Goal: Use online tool/utility

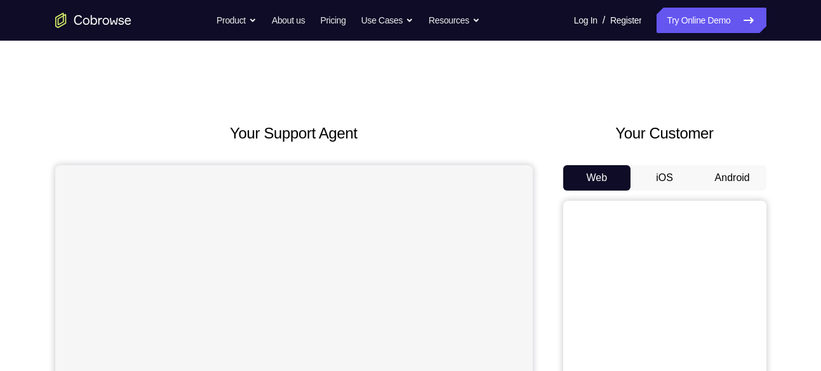
click at [734, 183] on button "Android" at bounding box center [732, 177] width 68 height 25
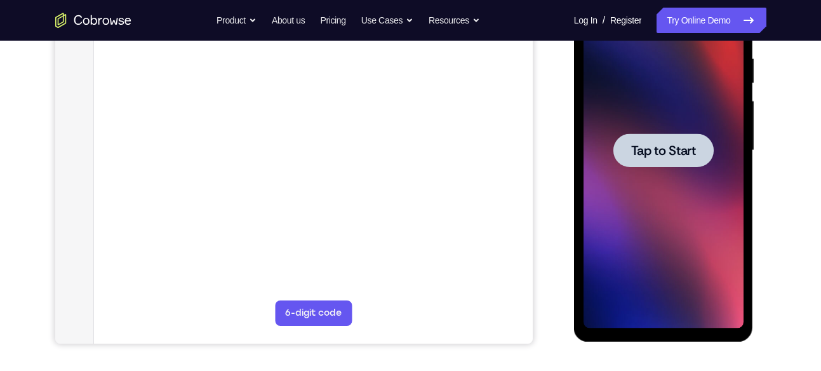
click at [695, 152] on span "Tap to Start" at bounding box center [663, 150] width 65 height 13
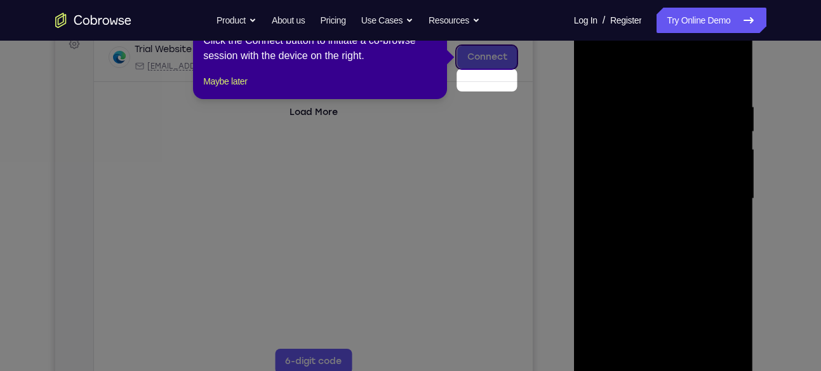
scroll to position [163, 0]
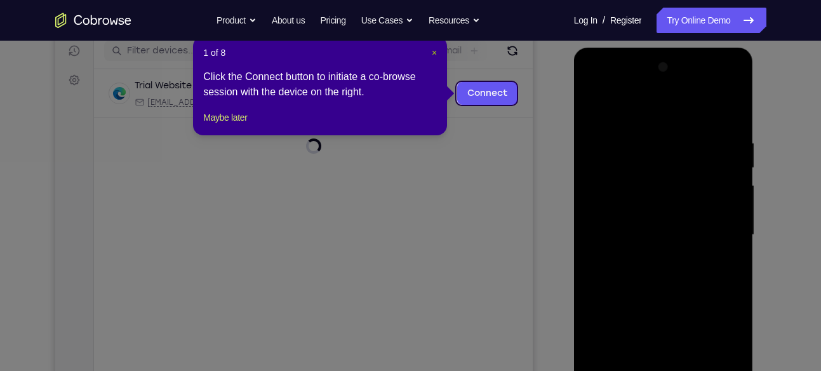
click at [436, 55] on span "×" at bounding box center [434, 53] width 5 height 10
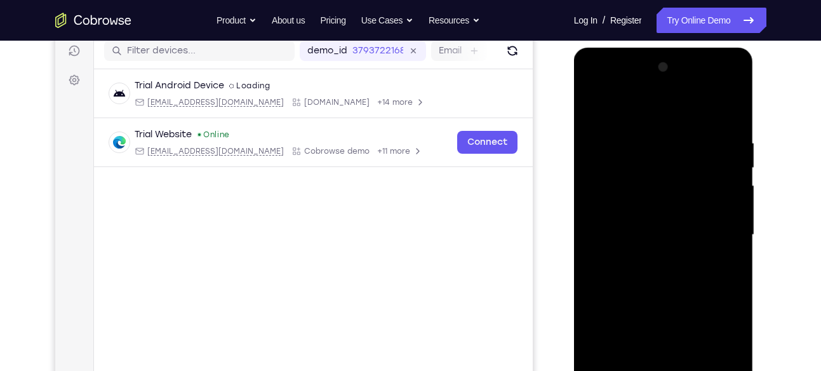
scroll to position [306, 0]
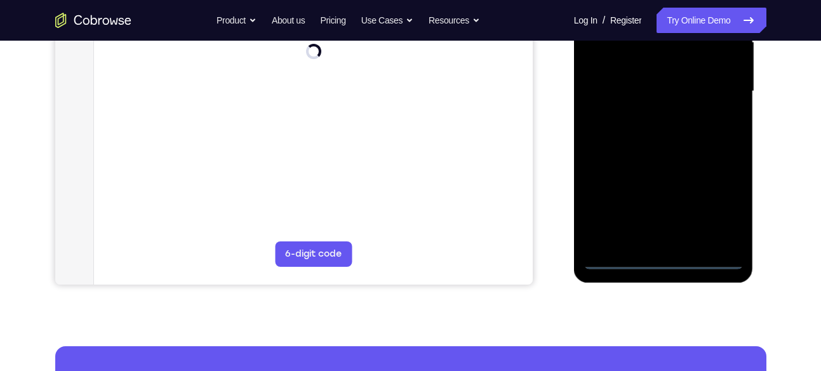
click at [662, 260] on div at bounding box center [664, 92] width 160 height 356
click at [717, 208] on div at bounding box center [664, 92] width 160 height 356
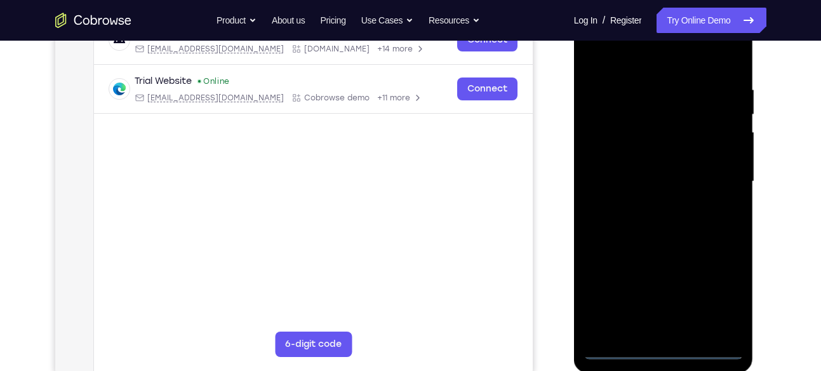
scroll to position [191, 0]
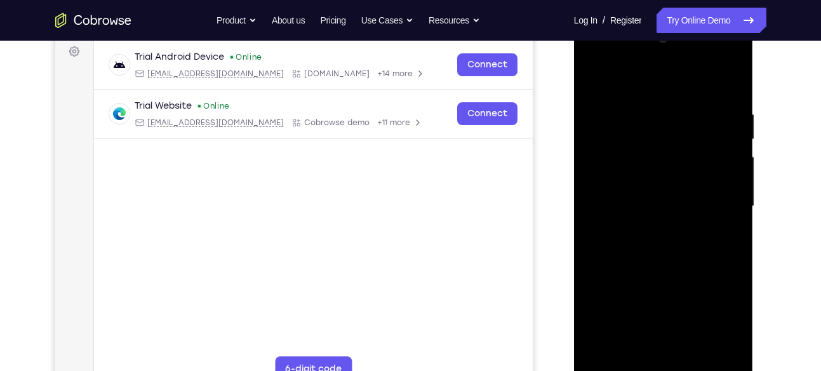
click at [630, 82] on div at bounding box center [664, 207] width 160 height 356
click at [611, 174] on div at bounding box center [664, 207] width 160 height 356
click at [636, 208] on div at bounding box center [664, 207] width 160 height 356
click at [603, 192] on div at bounding box center [664, 207] width 160 height 356
click at [619, 222] on div at bounding box center [664, 207] width 160 height 356
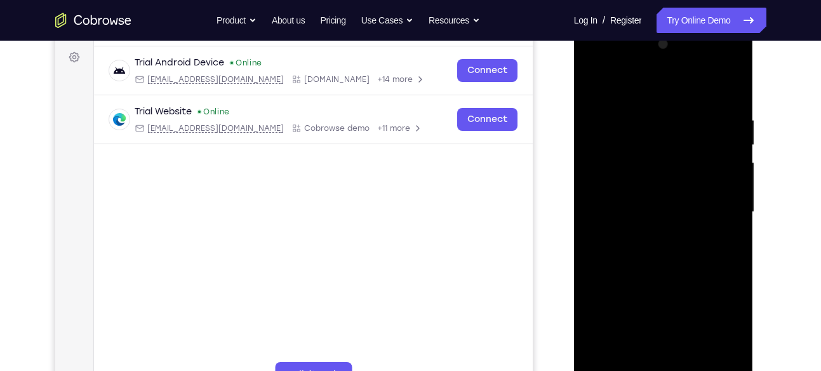
scroll to position [183, 0]
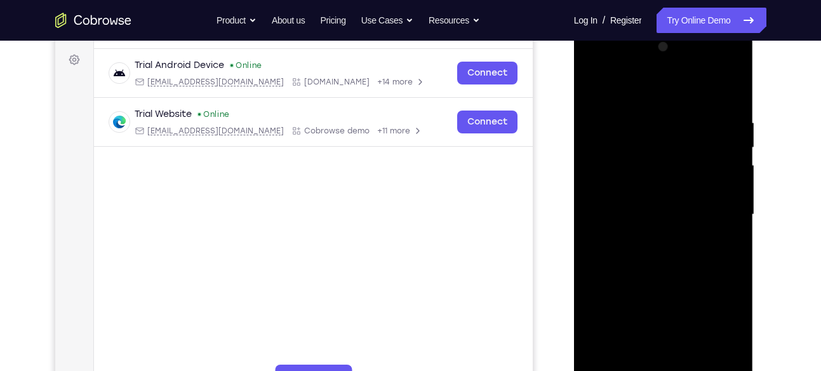
drag, startPoint x: 662, startPoint y: 218, endPoint x: 651, endPoint y: 134, distance: 84.5
click at [651, 134] on div at bounding box center [664, 215] width 160 height 356
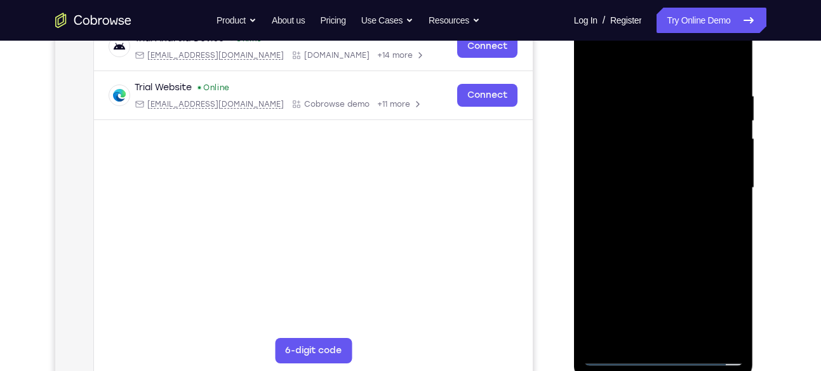
scroll to position [217, 0]
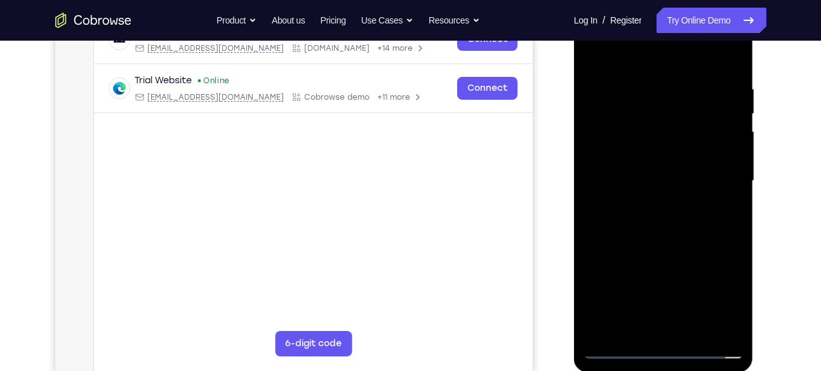
click at [657, 321] on div at bounding box center [664, 181] width 160 height 356
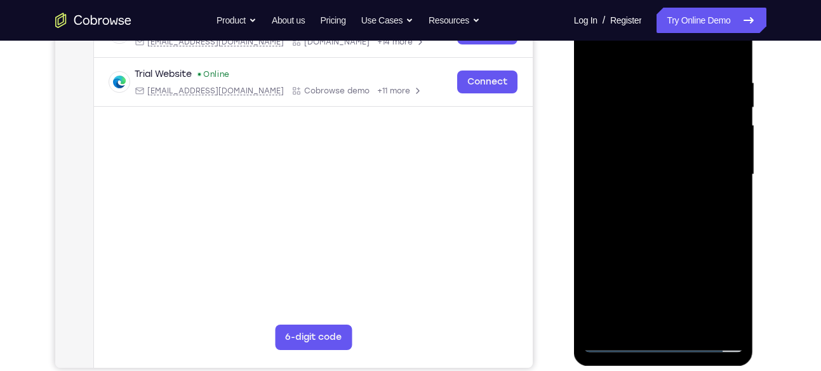
scroll to position [229, 0]
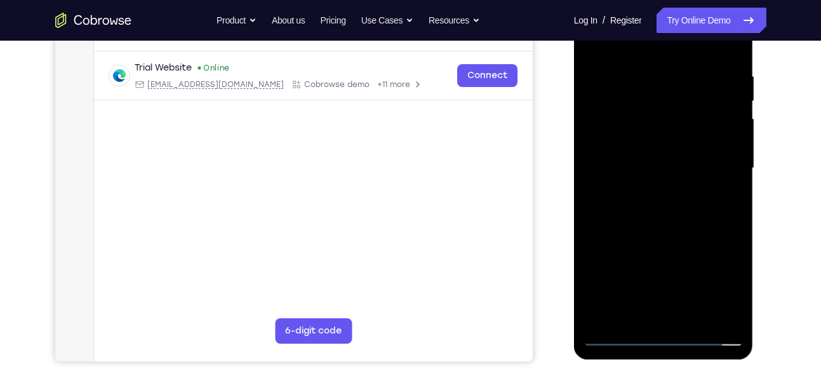
click at [670, 325] on div at bounding box center [664, 168] width 160 height 356
click at [709, 51] on div at bounding box center [664, 168] width 160 height 356
click at [692, 232] on div at bounding box center [664, 168] width 160 height 356
click at [592, 44] on div at bounding box center [664, 168] width 160 height 356
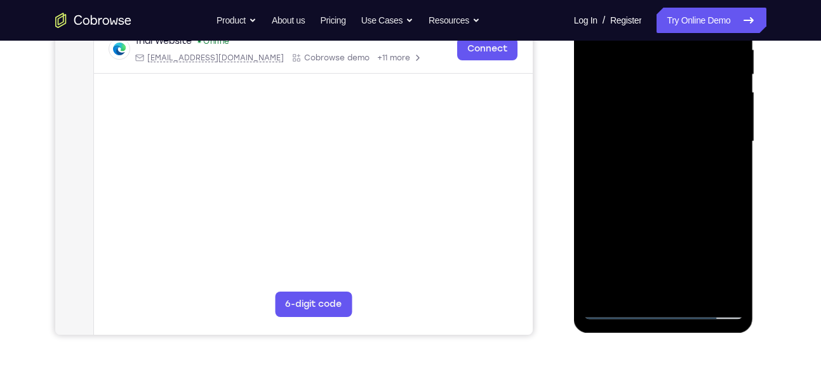
scroll to position [257, 0]
drag, startPoint x: 677, startPoint y: 270, endPoint x: 679, endPoint y: 182, distance: 87.6
click at [679, 182] on div at bounding box center [664, 141] width 160 height 356
click at [684, 241] on div at bounding box center [664, 141] width 160 height 356
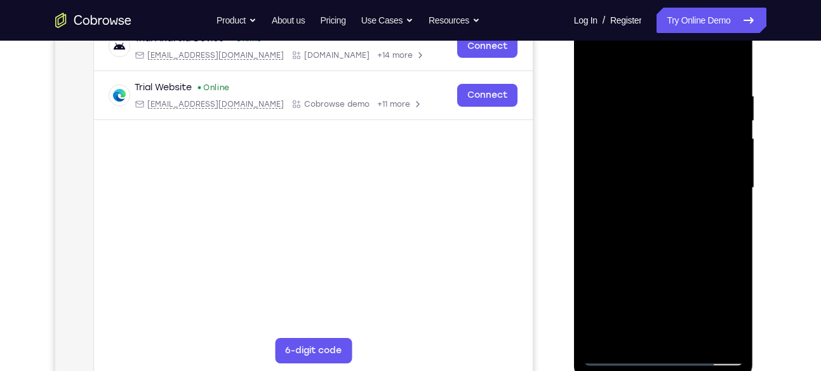
scroll to position [207, 0]
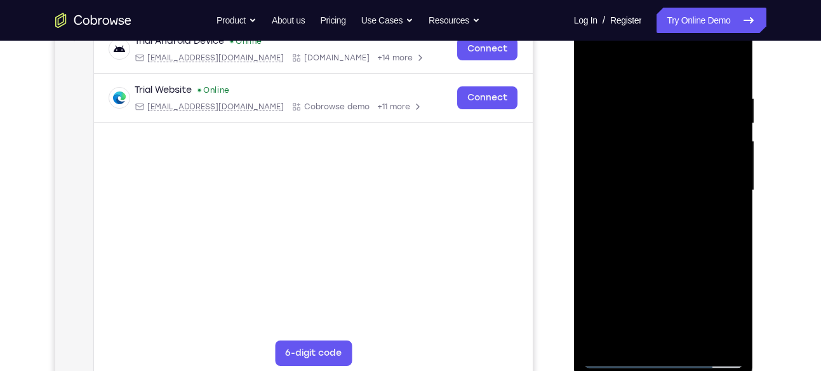
click at [603, 63] on div at bounding box center [664, 191] width 160 height 356
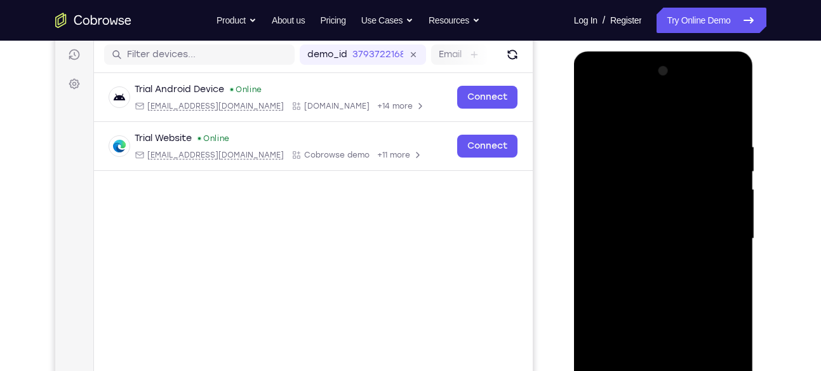
scroll to position [146, 0]
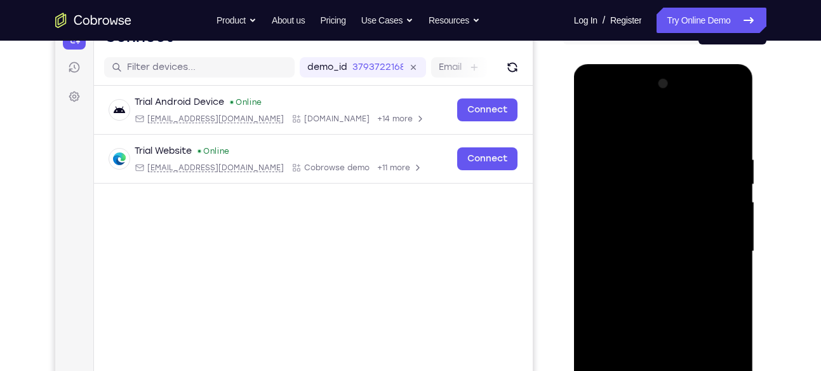
click at [714, 100] on div at bounding box center [664, 252] width 160 height 356
click at [595, 108] on div at bounding box center [664, 252] width 160 height 356
click at [723, 251] on div at bounding box center [664, 252] width 160 height 356
click at [649, 272] on div at bounding box center [664, 252] width 160 height 356
click at [656, 315] on div at bounding box center [664, 252] width 160 height 356
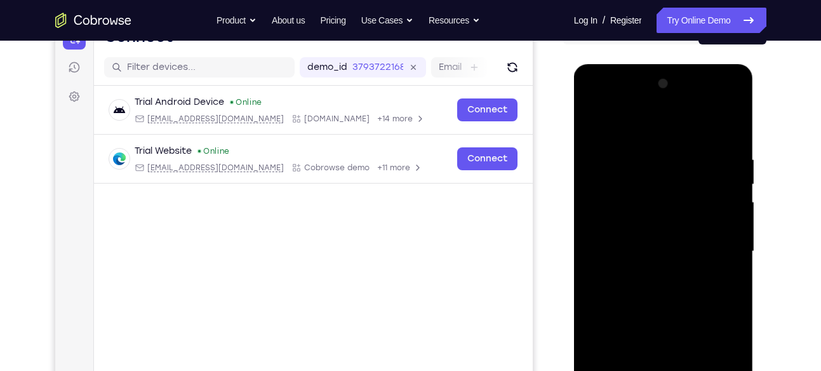
click at [643, 277] on div at bounding box center [664, 252] width 160 height 356
click at [643, 213] on div at bounding box center [664, 252] width 160 height 356
click at [629, 188] on div at bounding box center [664, 252] width 160 height 356
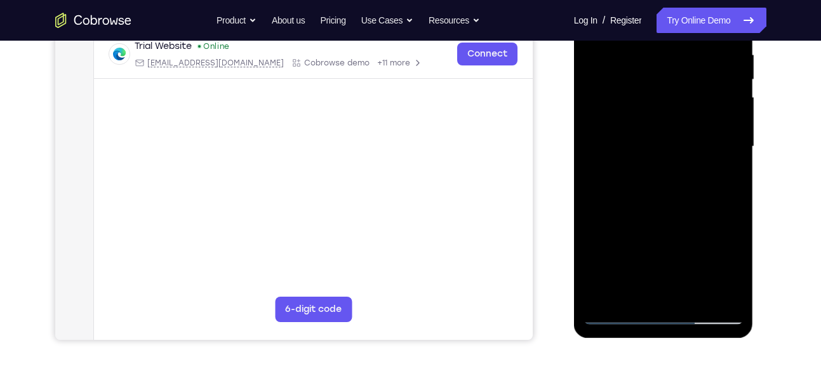
scroll to position [251, 0]
click at [666, 194] on div at bounding box center [664, 146] width 160 height 356
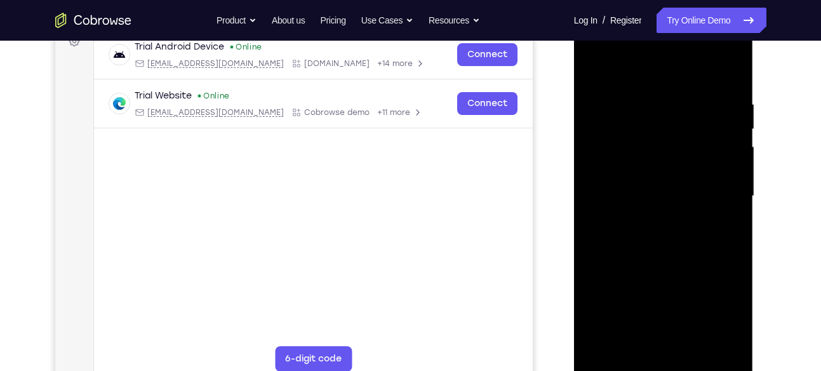
scroll to position [196, 0]
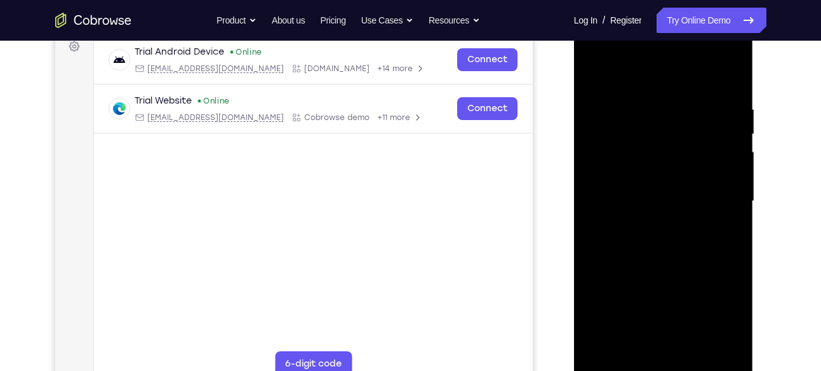
click at [637, 92] on div at bounding box center [664, 201] width 160 height 356
click at [733, 206] on div at bounding box center [664, 201] width 160 height 356
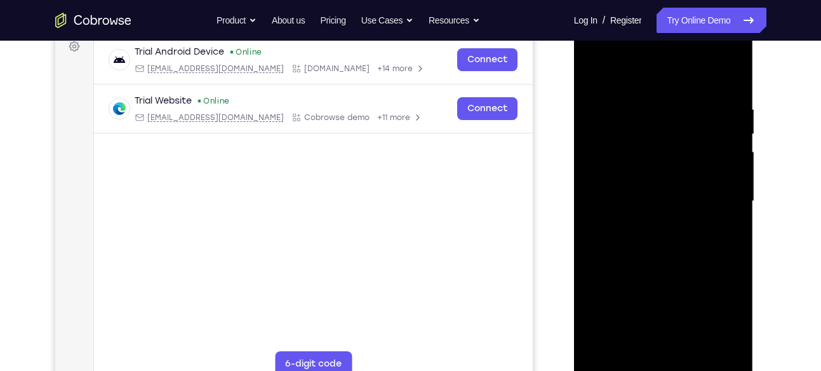
click at [733, 206] on div at bounding box center [664, 201] width 160 height 356
click at [730, 207] on div at bounding box center [664, 201] width 160 height 356
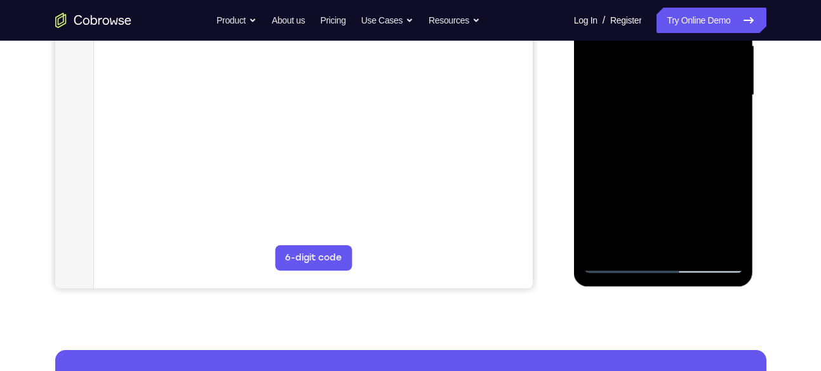
scroll to position [314, 0]
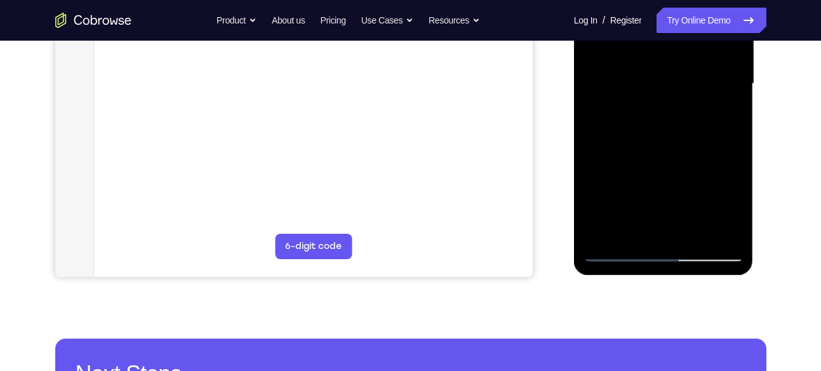
click at [656, 231] on div at bounding box center [664, 84] width 160 height 356
click at [617, 252] on div at bounding box center [664, 84] width 160 height 356
click at [720, 229] on div at bounding box center [664, 84] width 160 height 356
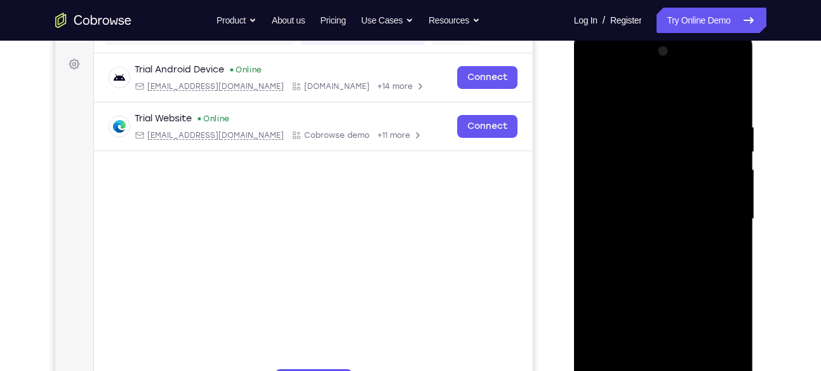
scroll to position [170, 0]
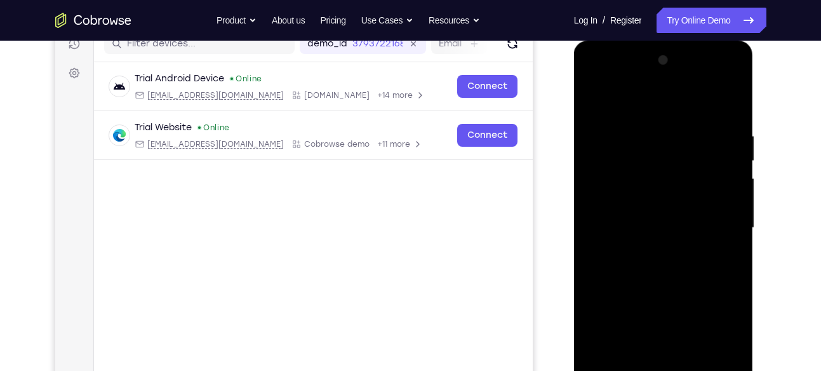
click at [724, 103] on div at bounding box center [664, 228] width 160 height 356
click at [653, 126] on div at bounding box center [664, 228] width 160 height 356
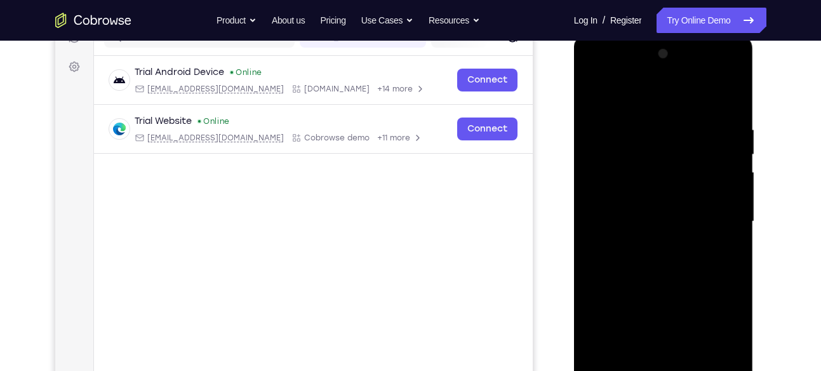
scroll to position [175, 0]
click at [722, 210] on div at bounding box center [664, 222] width 160 height 356
click at [726, 213] on div at bounding box center [664, 222] width 160 height 356
click at [728, 98] on div at bounding box center [664, 222] width 160 height 356
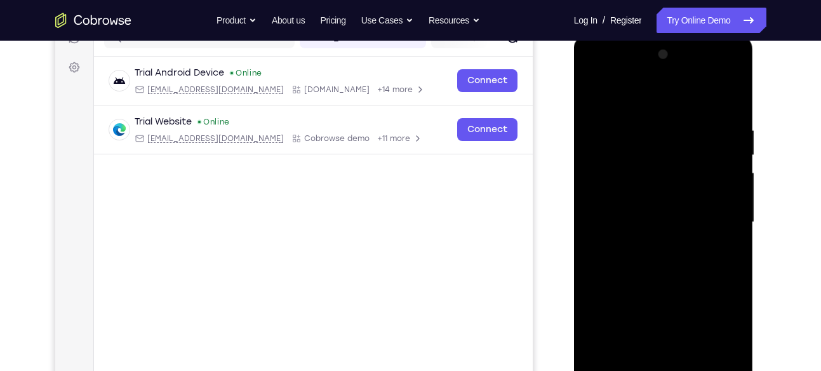
drag, startPoint x: 717, startPoint y: 119, endPoint x: 625, endPoint y: 133, distance: 93.0
click at [625, 133] on div at bounding box center [664, 222] width 160 height 356
drag, startPoint x: 685, startPoint y: 124, endPoint x: 582, endPoint y: 131, distance: 103.1
click at [582, 131] on div at bounding box center [664, 224] width 180 height 378
click at [733, 87] on div at bounding box center [664, 222] width 160 height 356
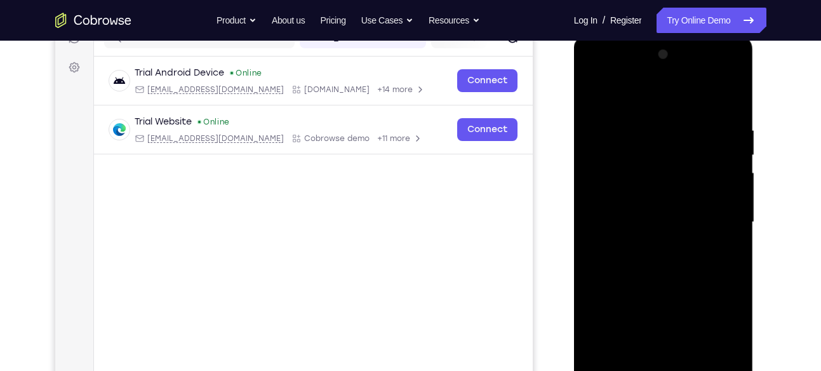
click at [595, 89] on div at bounding box center [664, 222] width 160 height 356
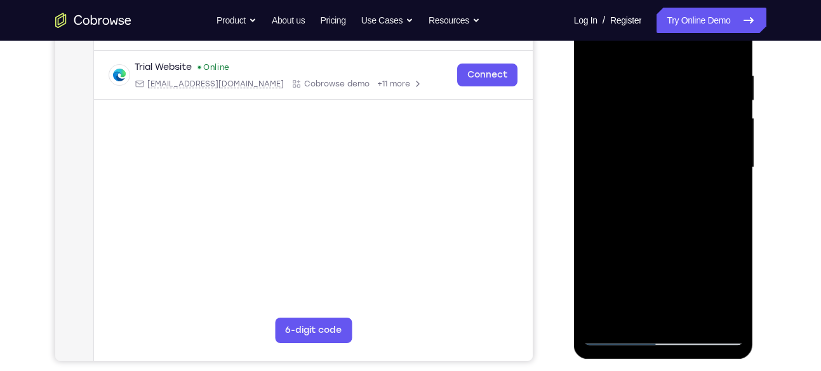
click at [690, 314] on div at bounding box center [664, 168] width 160 height 356
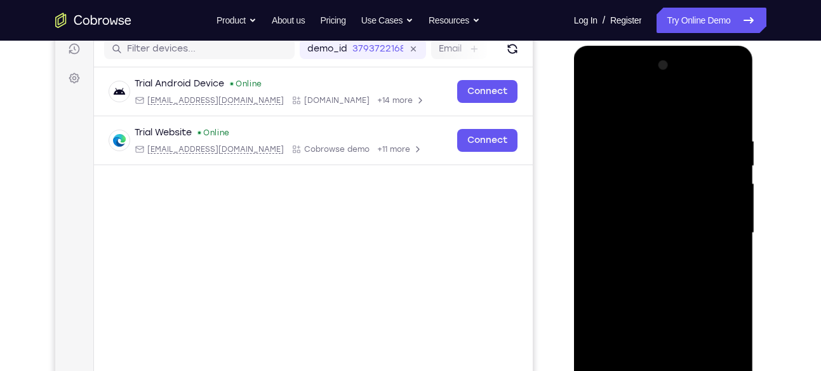
scroll to position [164, 0]
click at [662, 298] on div at bounding box center [664, 234] width 160 height 356
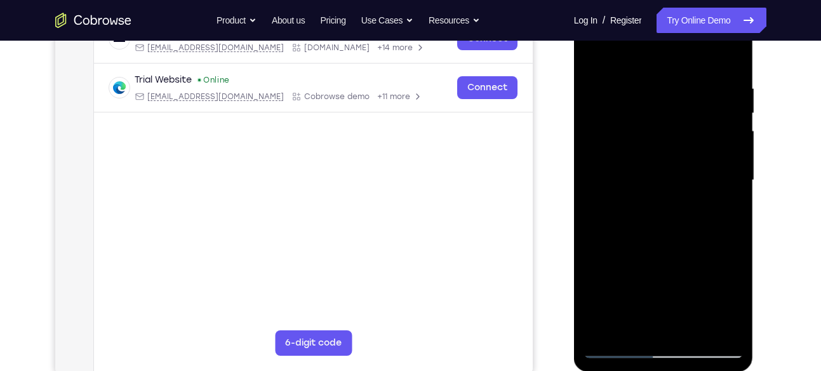
drag, startPoint x: 670, startPoint y: 291, endPoint x: 655, endPoint y: 179, distance: 113.5
click at [655, 179] on div at bounding box center [664, 181] width 160 height 356
drag, startPoint x: 682, startPoint y: 276, endPoint x: 662, endPoint y: 178, distance: 100.4
click at [662, 178] on div at bounding box center [664, 181] width 160 height 356
click at [616, 349] on div at bounding box center [664, 181] width 160 height 356
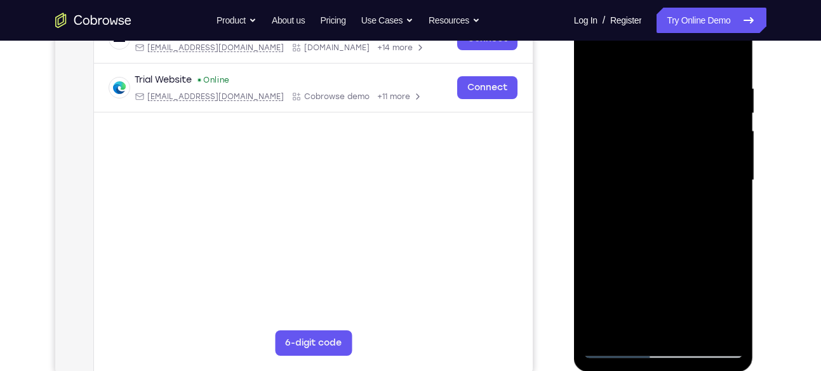
click at [720, 326] on div at bounding box center [664, 181] width 160 height 356
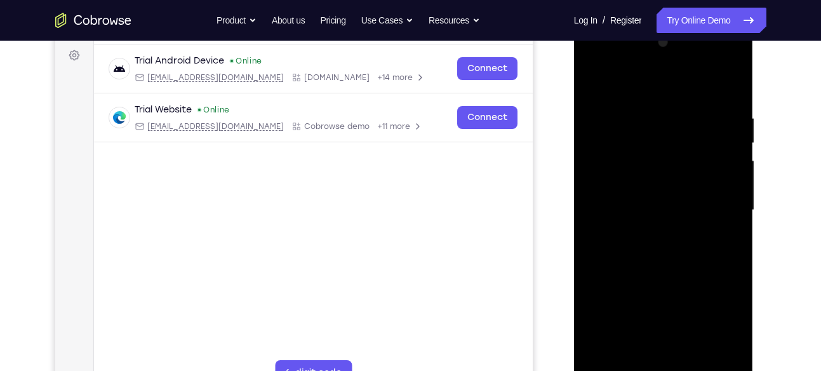
scroll to position [187, 0]
click at [596, 83] on div at bounding box center [664, 211] width 160 height 356
drag, startPoint x: 677, startPoint y: 286, endPoint x: 662, endPoint y: 100, distance: 186.1
click at [662, 100] on div at bounding box center [664, 211] width 160 height 356
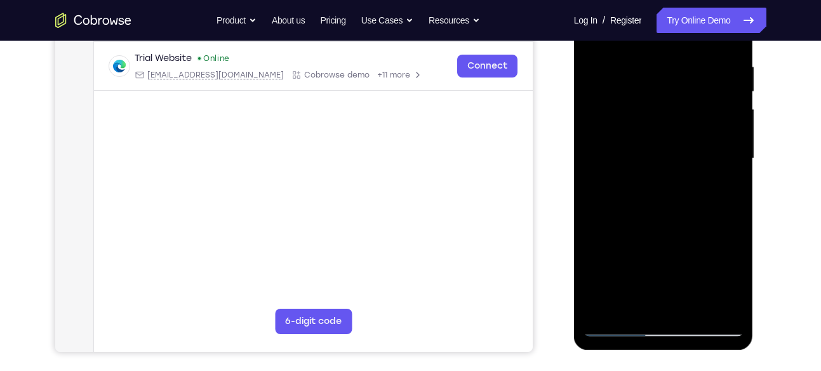
scroll to position [246, 0]
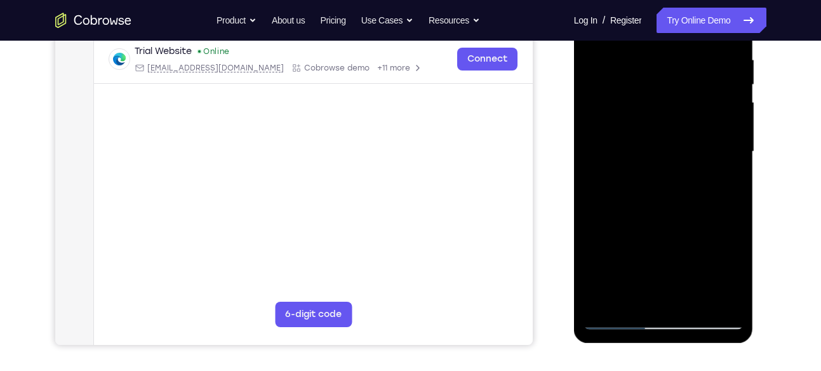
drag, startPoint x: 661, startPoint y: 273, endPoint x: 650, endPoint y: 75, distance: 198.4
click at [650, 75] on div at bounding box center [664, 152] width 160 height 356
click at [616, 288] on div at bounding box center [664, 152] width 160 height 356
click at [646, 182] on div at bounding box center [664, 152] width 160 height 356
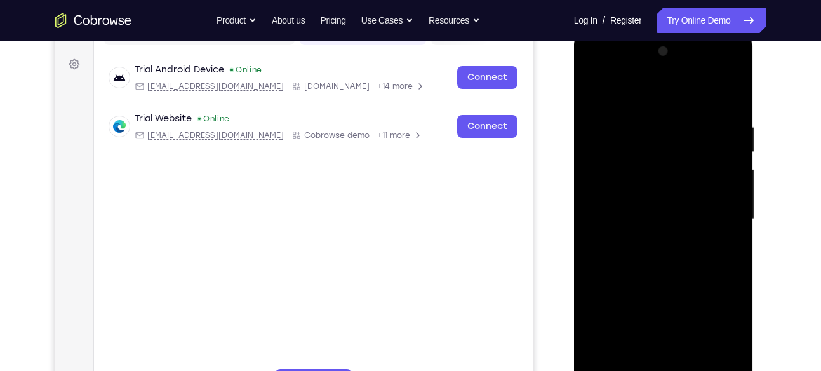
scroll to position [177, 0]
click at [717, 76] on div at bounding box center [664, 221] width 160 height 356
click at [620, 93] on div at bounding box center [664, 221] width 160 height 356
click at [726, 86] on div at bounding box center [664, 221] width 160 height 356
drag, startPoint x: 644, startPoint y: 262, endPoint x: 609, endPoint y: -37, distance: 300.5
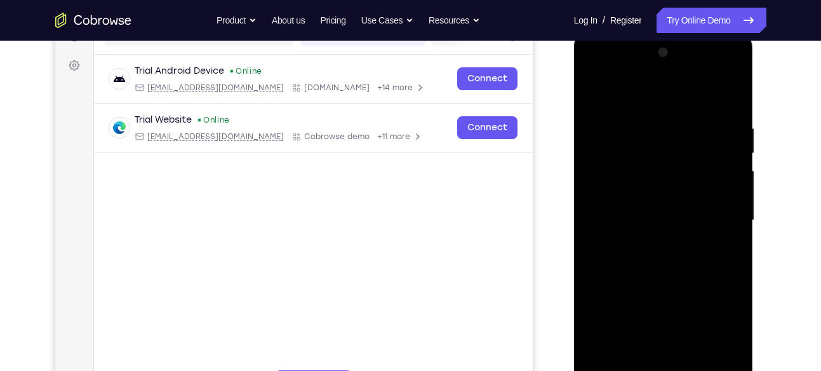
click at [609, 33] on html "Online web based iOS Simulators and Android Emulators. Run iPhone, iPad, Mobile…" at bounding box center [664, 223] width 181 height 381
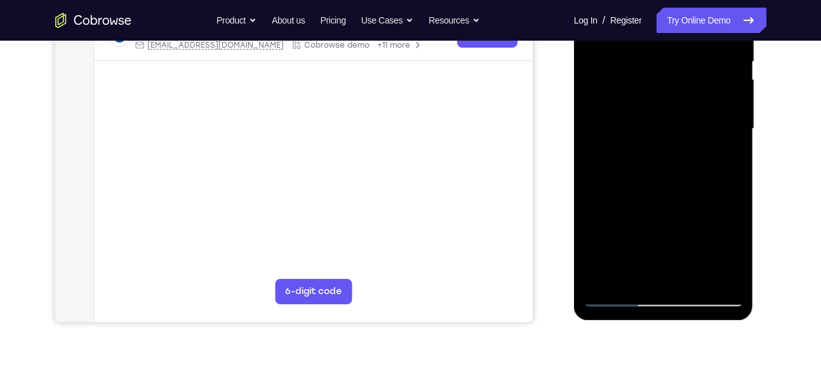
scroll to position [270, 0]
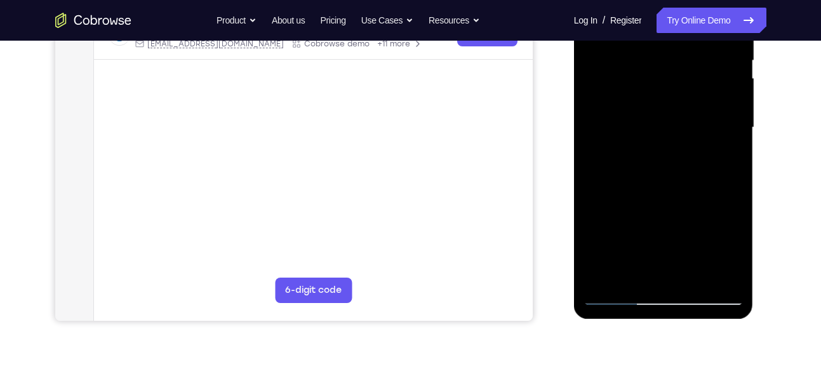
click at [599, 274] on div at bounding box center [664, 128] width 160 height 356
click at [644, 152] on div at bounding box center [664, 128] width 160 height 356
